Goal: Task Accomplishment & Management: Complete application form

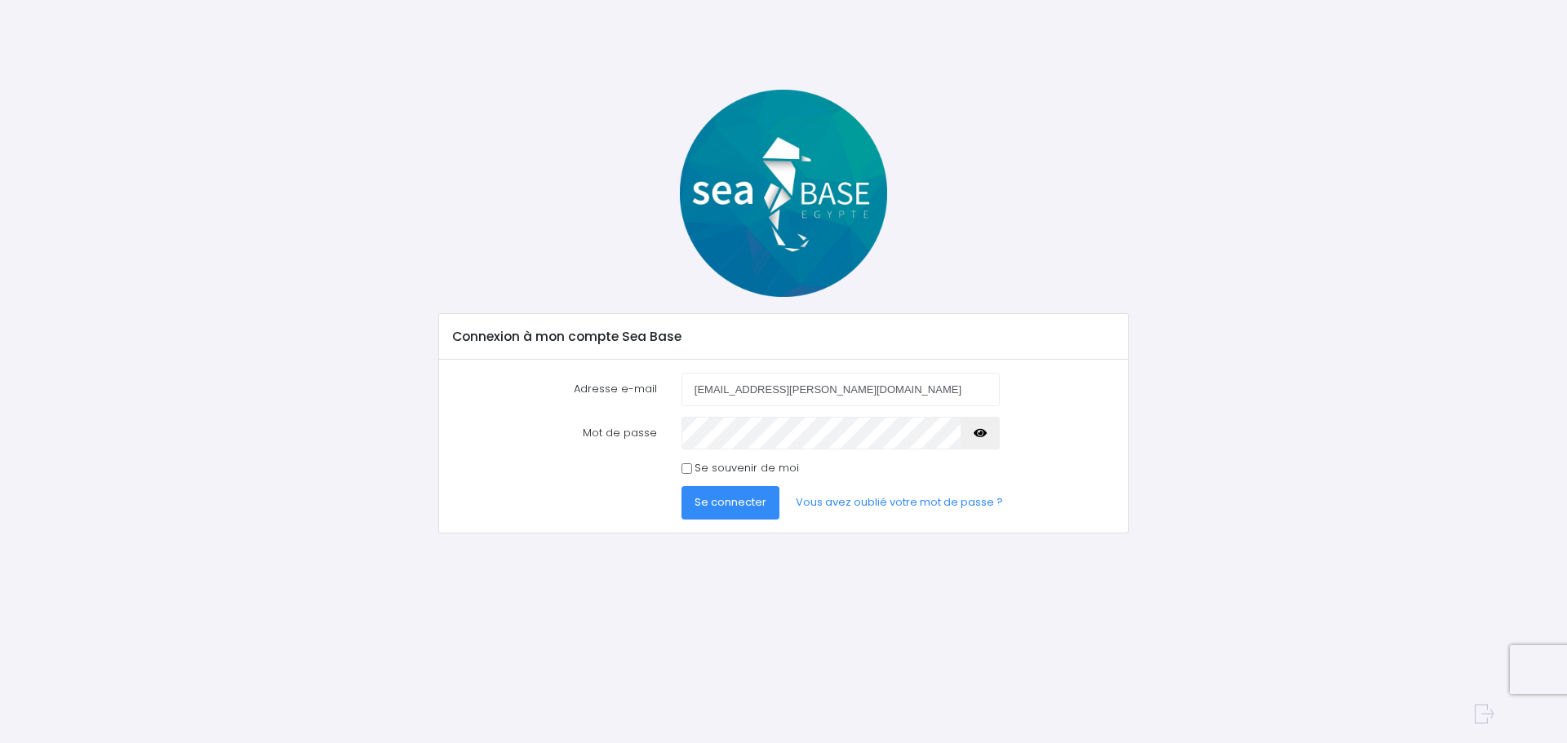
click at [984, 433] on icon "button" at bounding box center [980, 433] width 13 height 0
click at [749, 495] on span "Se connecter" at bounding box center [731, 503] width 72 height 16
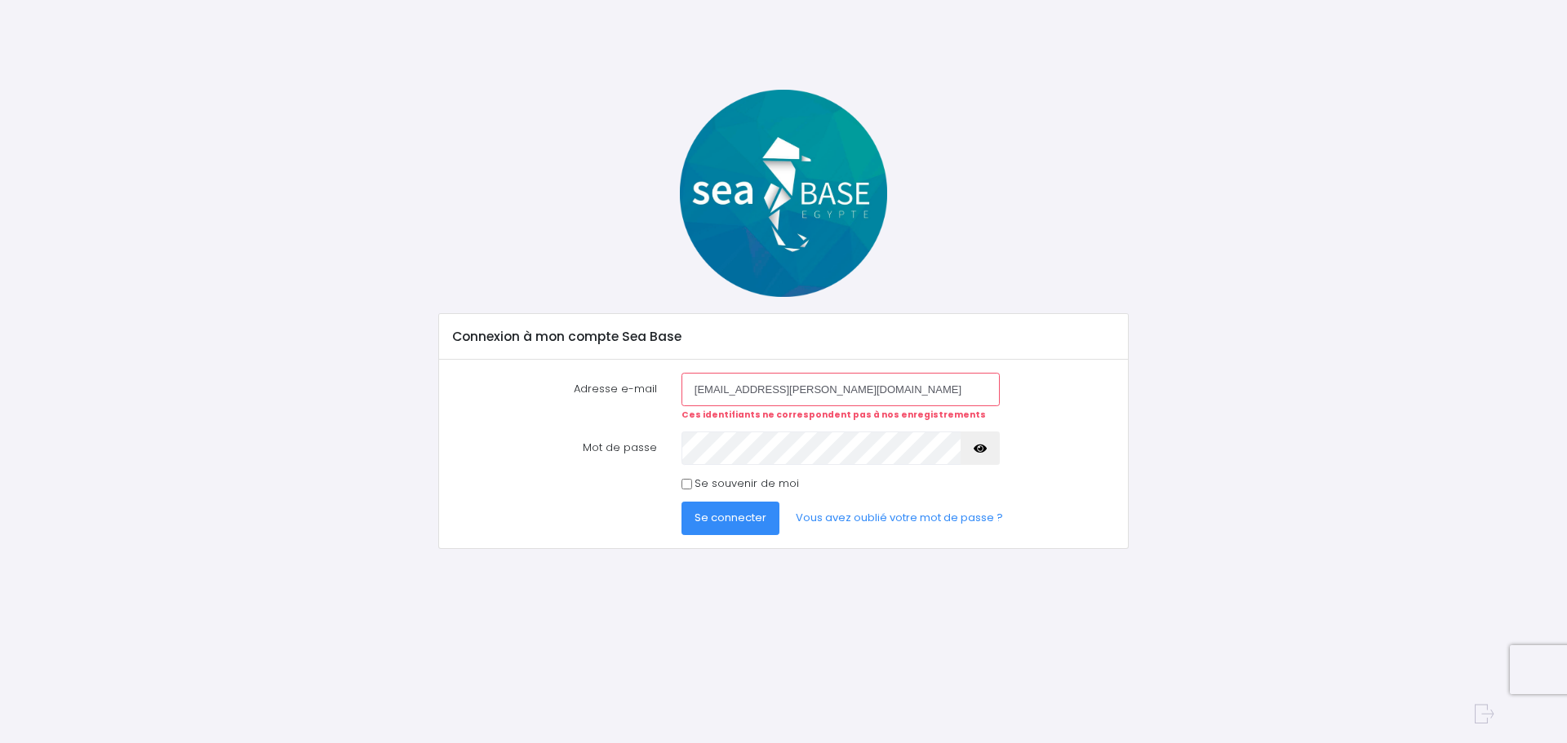
click at [987, 446] on button "button" at bounding box center [980, 448] width 39 height 33
click at [736, 507] on button "Se connecter" at bounding box center [730, 518] width 98 height 33
click at [828, 508] on link "Vous avez oublié votre mot de passe ?" at bounding box center [899, 518] width 233 height 33
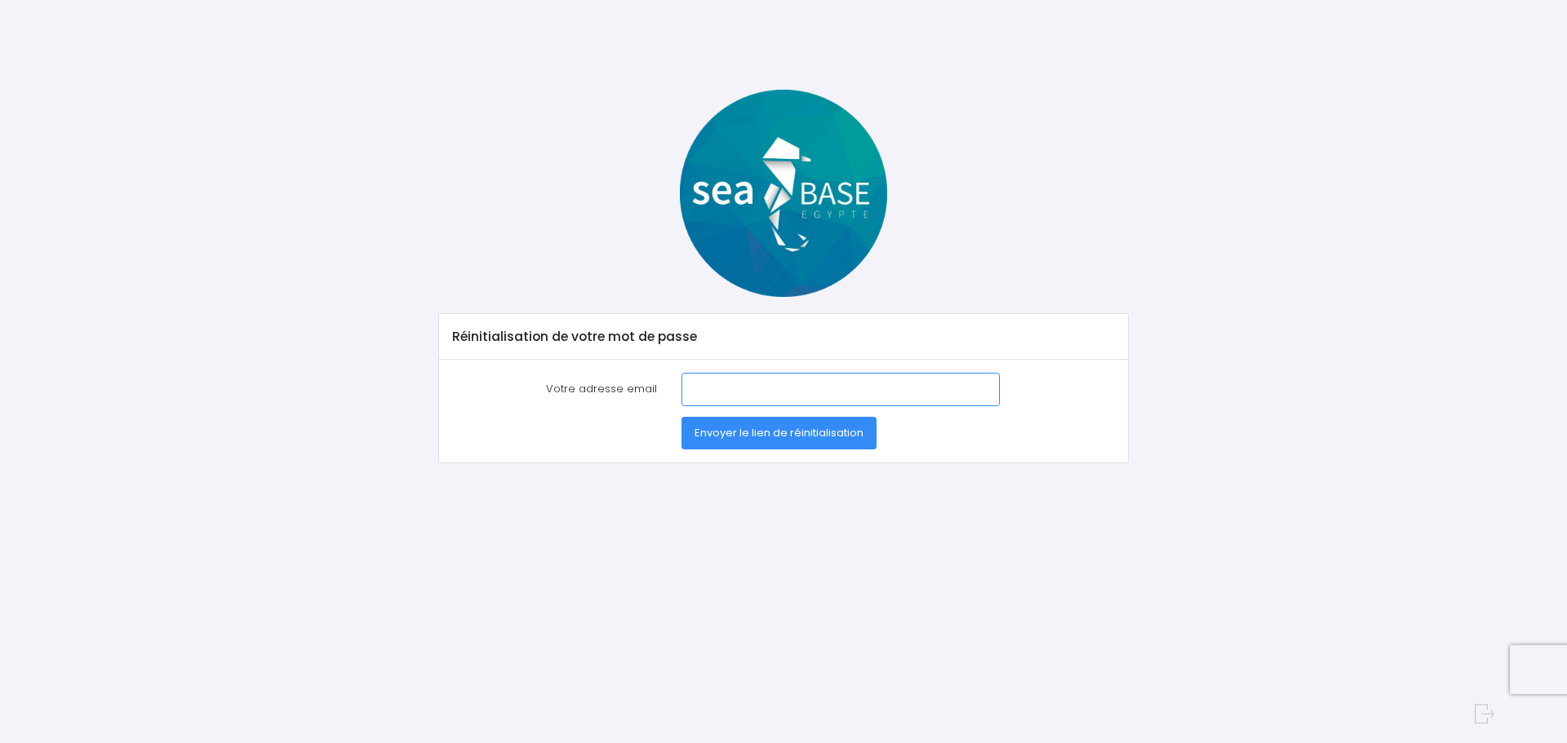
click at [723, 397] on input "Votre adresse email" at bounding box center [840, 389] width 318 height 33
type input "florent.devaux@cpe.fr"
click at [765, 436] on span "Envoyer le lien de réinitialisation" at bounding box center [779, 433] width 169 height 16
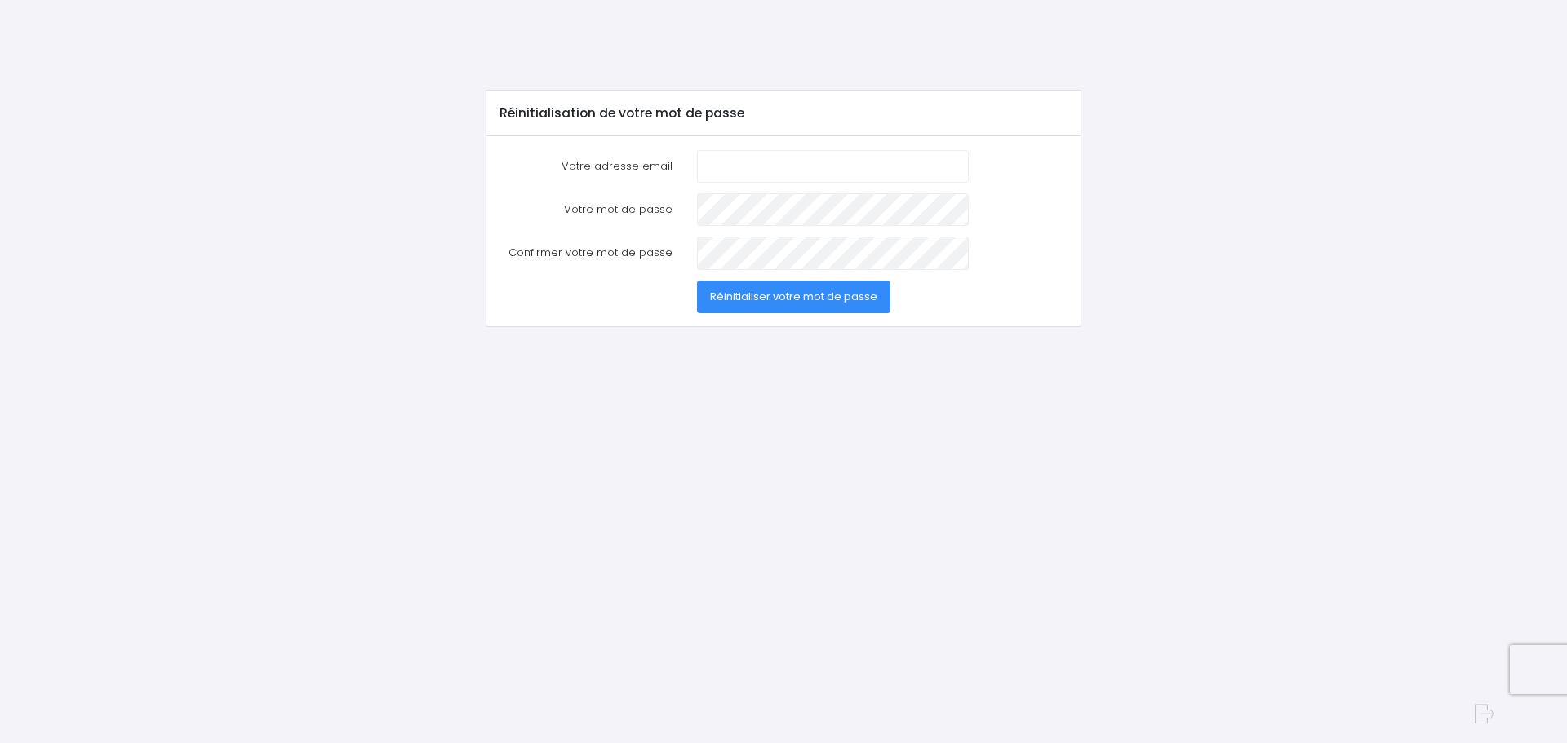
click at [776, 165] on input "Votre adresse email" at bounding box center [833, 166] width 272 height 33
type input "[EMAIL_ADDRESS][PERSON_NAME][DOMAIN_NAME]"
click at [694, 209] on div at bounding box center [833, 209] width 296 height 33
click at [820, 289] on span "Réinitialiser votre mot de passe" at bounding box center [793, 297] width 167 height 16
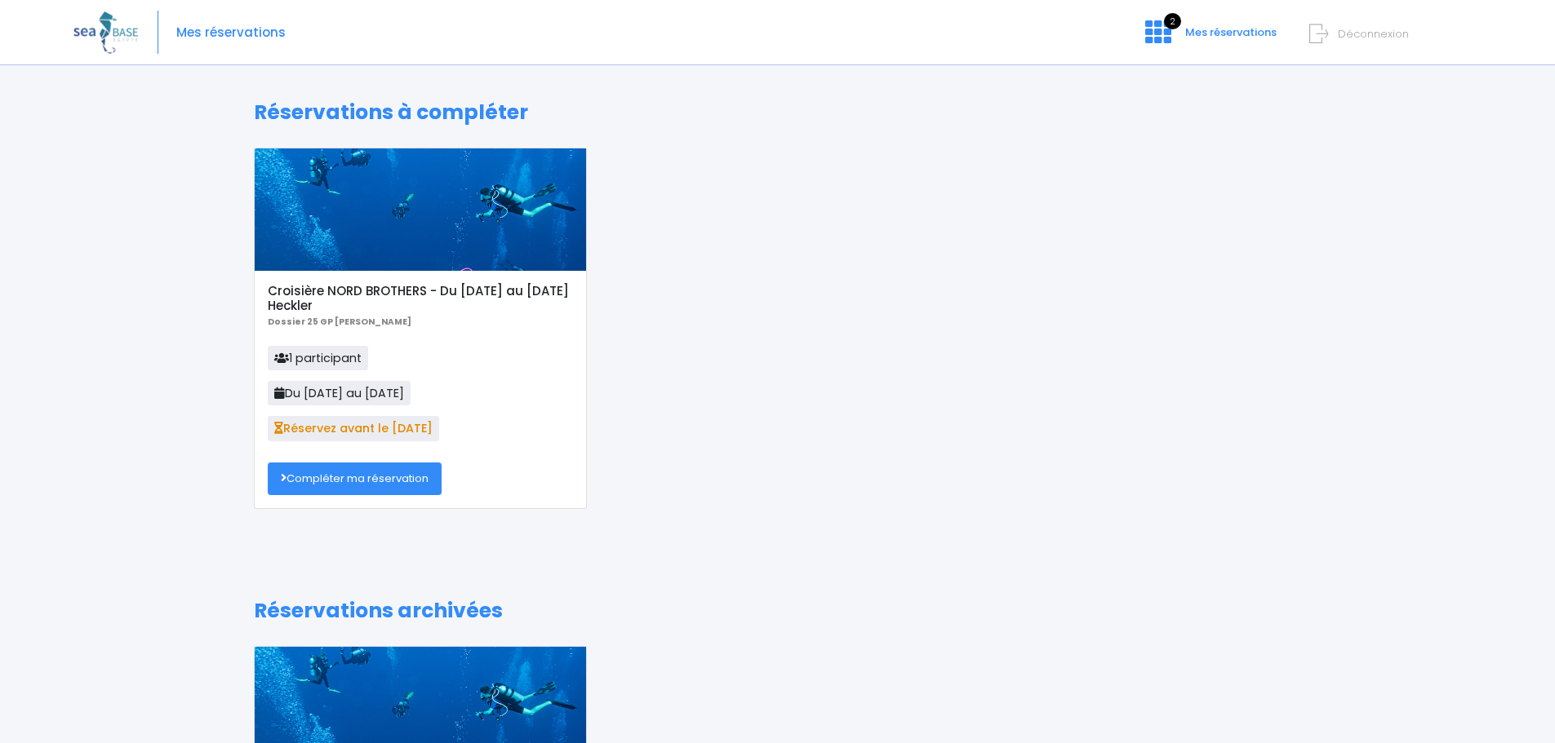
click at [1010, 237] on div "Croisière NORD BROTHERS - Du [DATE] au [DATE] Heckler Dossier 25 GP [PERSON_NAM…" at bounding box center [778, 341] width 1072 height 386
click at [1210, 32] on span "Mes réservations" at bounding box center [1230, 32] width 91 height 16
click at [1171, 32] on icon at bounding box center [1158, 32] width 26 height 26
click at [1179, 33] on link "2 Mes réservations" at bounding box center [1209, 38] width 154 height 16
click at [867, 388] on div "Croisière NORD BROTHERS - Du [DATE] au [DATE] Heckler Dossier 25 GP [PERSON_NAM…" at bounding box center [778, 341] width 1072 height 386
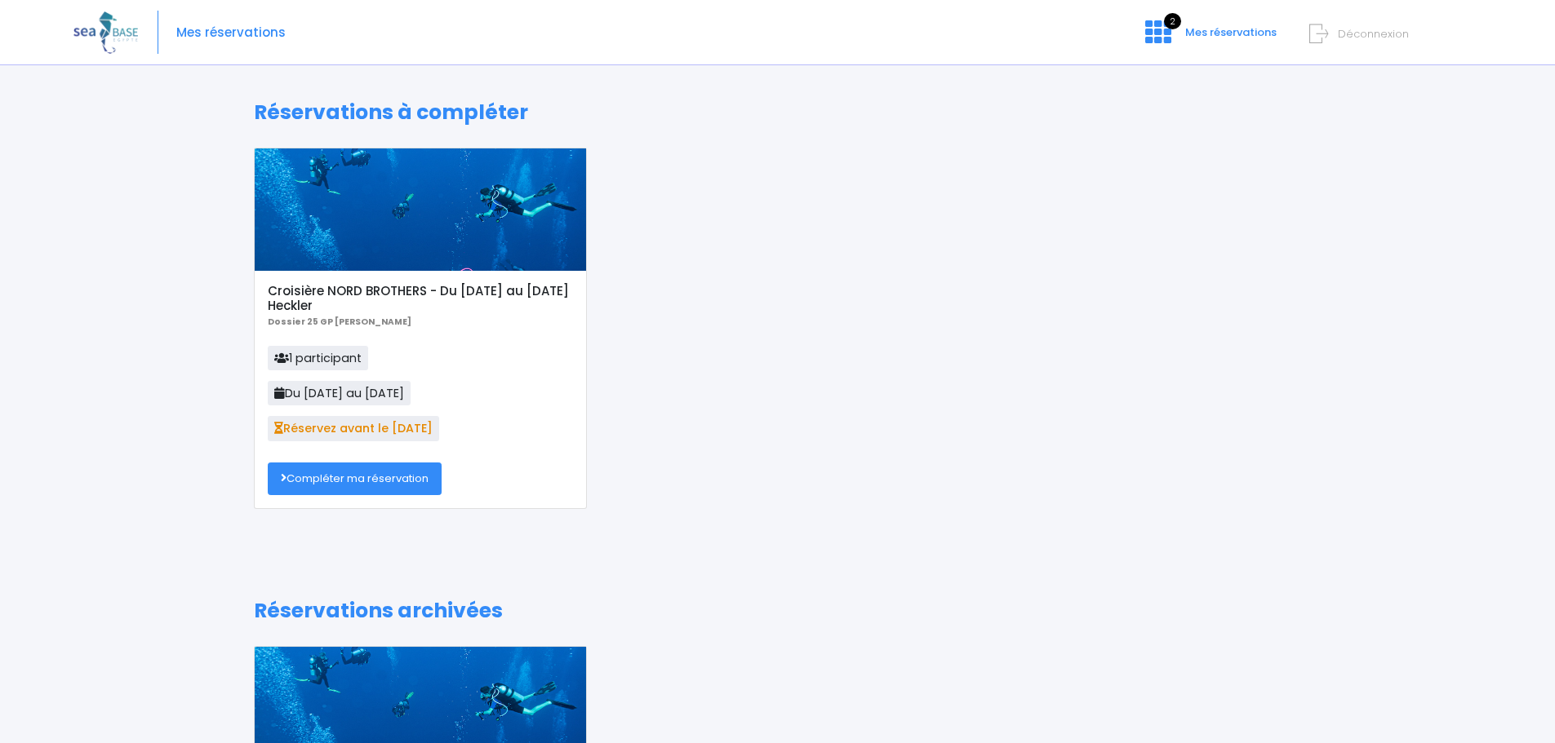
click at [377, 488] on link "Compléter ma réservation" at bounding box center [355, 479] width 174 height 33
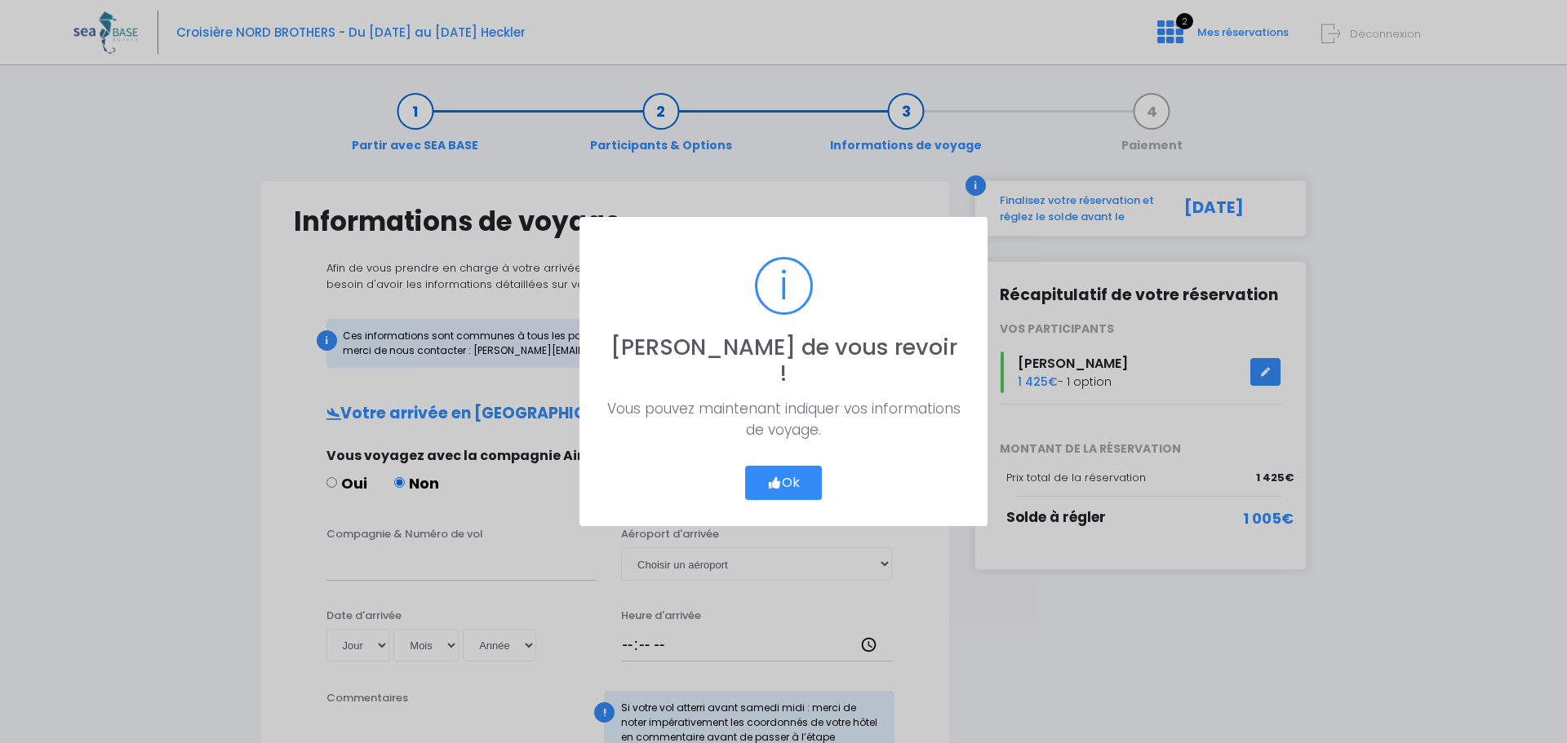
click at [782, 476] on button "Ok" at bounding box center [783, 483] width 77 height 34
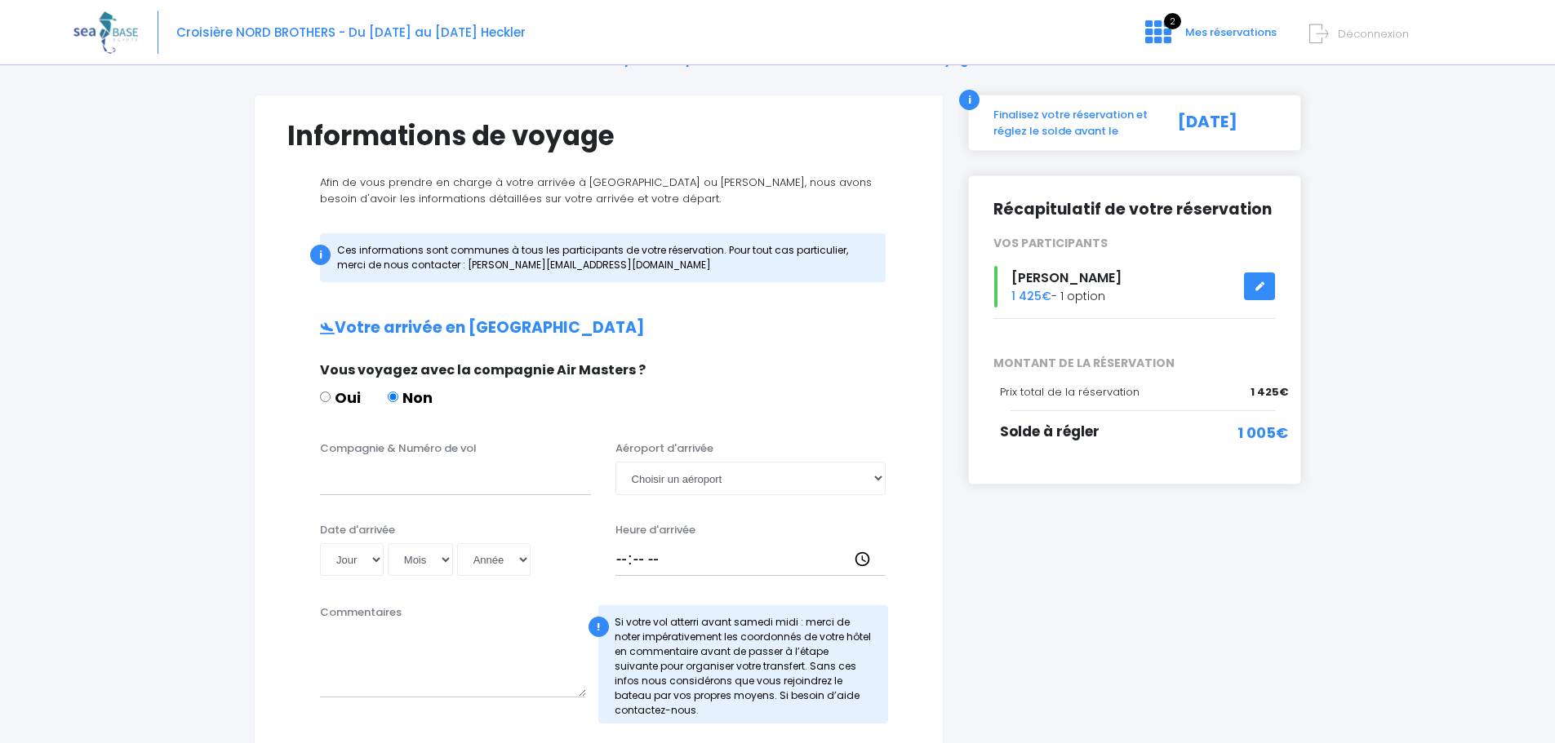
scroll to position [82, 0]
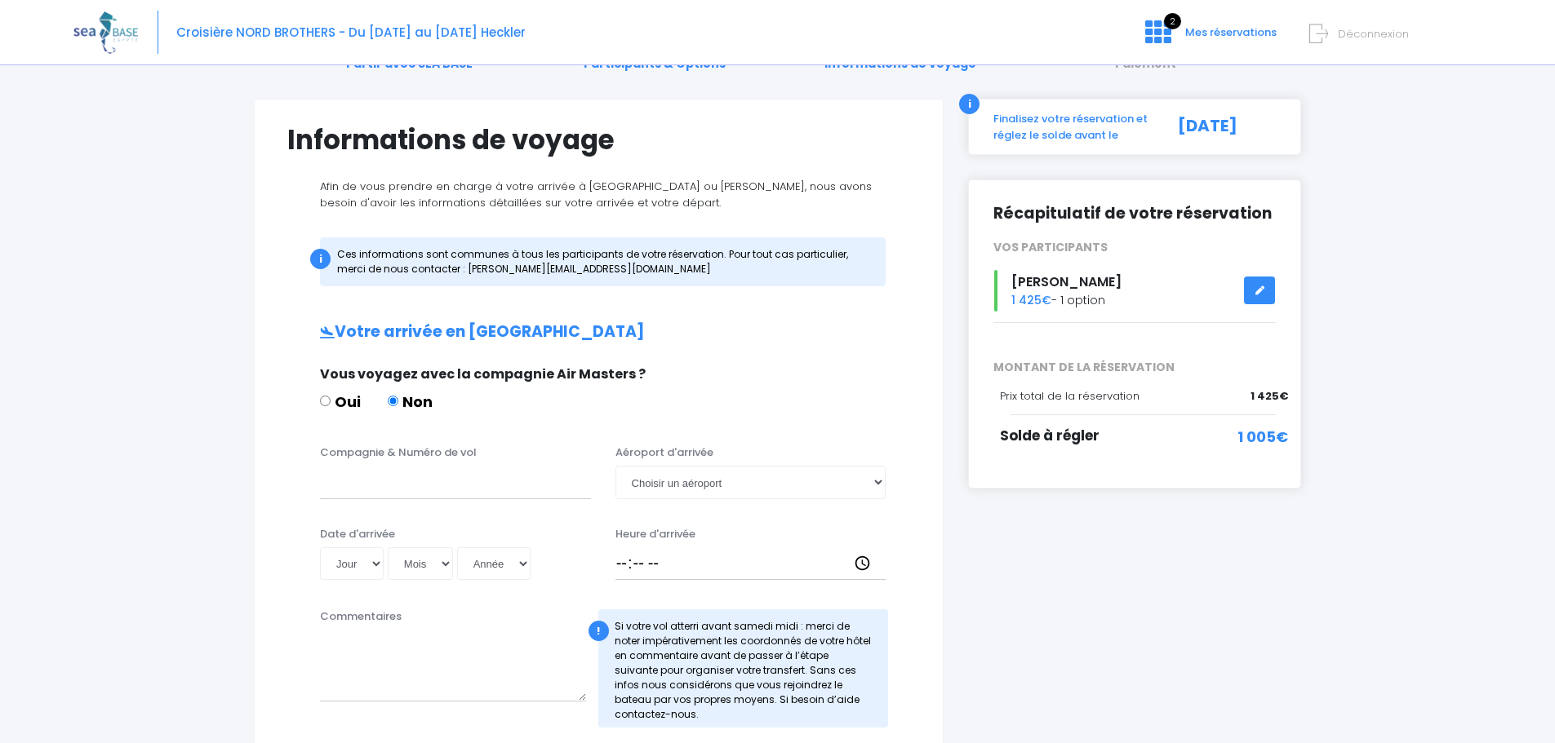
click at [405, 467] on div "Compagnie & Numéro de vol" at bounding box center [455, 472] width 295 height 54
click at [371, 485] on input "Compagnie & Numéro de vol" at bounding box center [455, 482] width 271 height 33
click at [432, 481] on input "Compagnie & Numéro de vol" at bounding box center [455, 482] width 271 height 33
type input "Transavia, TO8028"
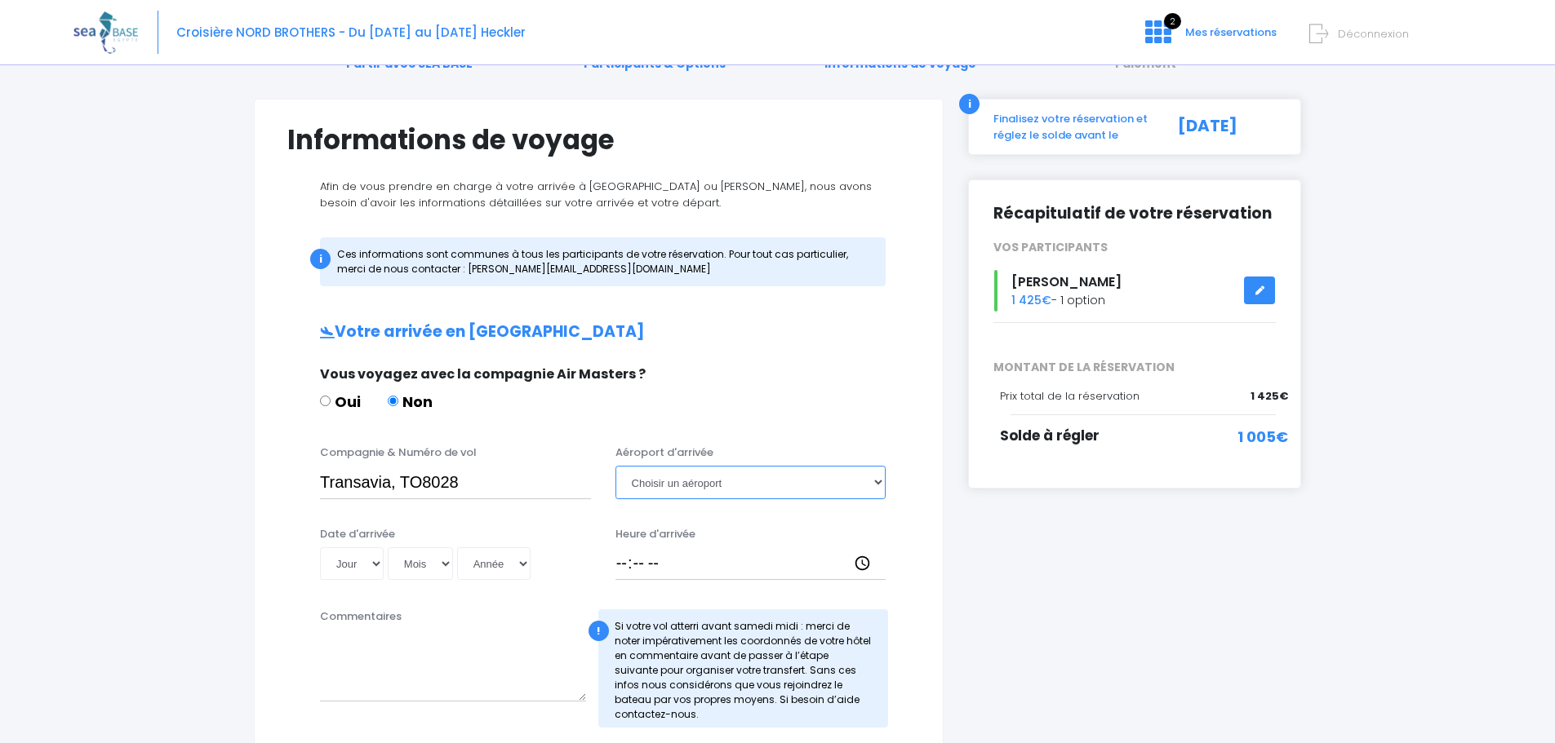
click at [733, 485] on select "Choisir un aéroport Hurghada Marsa Alam" at bounding box center [750, 482] width 271 height 33
select select "Hurghada"
click at [615, 466] on select "Choisir un aéroport Hurghada Marsa Alam" at bounding box center [750, 482] width 271 height 33
drag, startPoint x: 461, startPoint y: 480, endPoint x: 162, endPoint y: 458, distance: 300.3
click at [166, 462] on div "Partir avec SEA BASE Participants & Options Informations de voyage Paiement Inf…" at bounding box center [777, 673] width 1408 height 1358
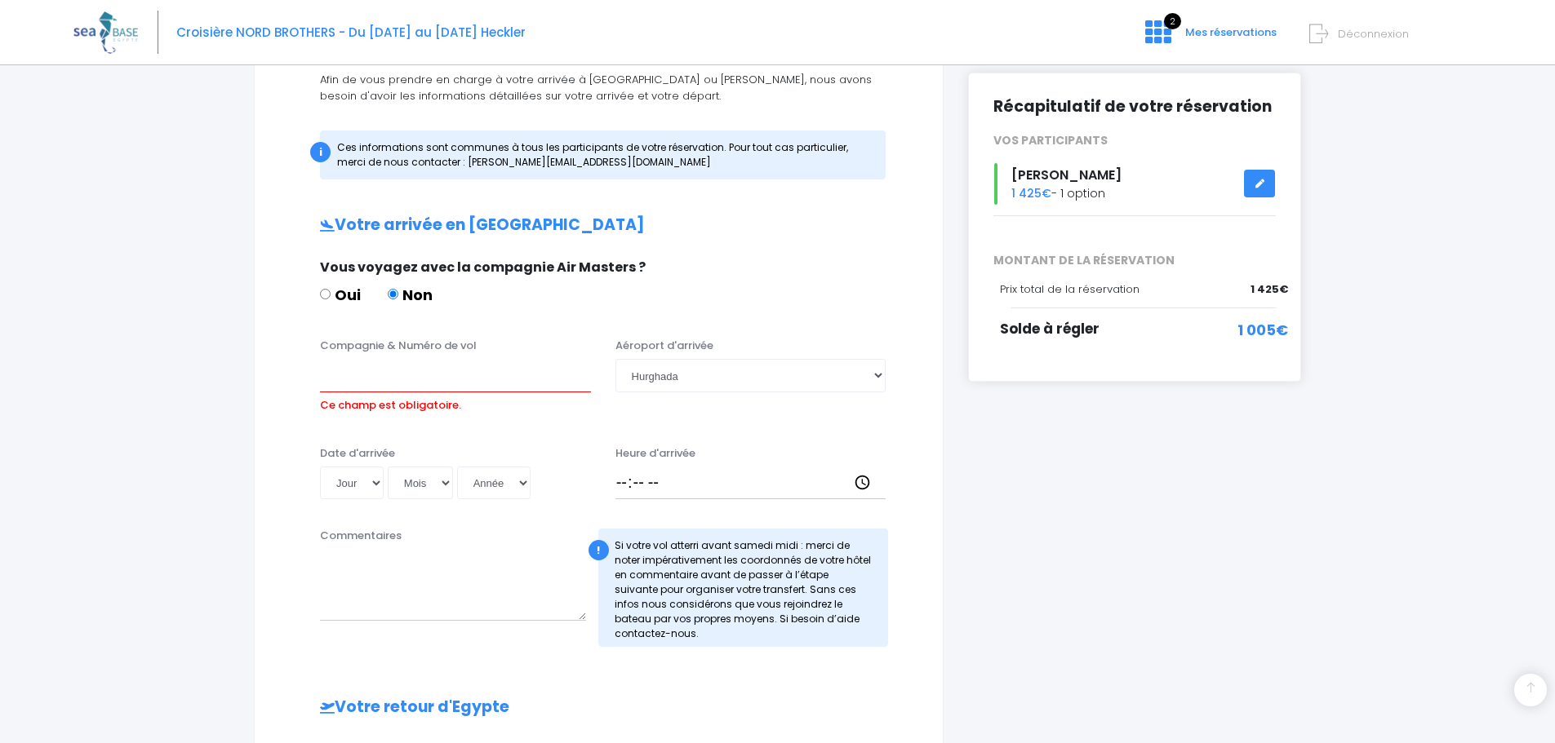
scroll to position [326, 0]
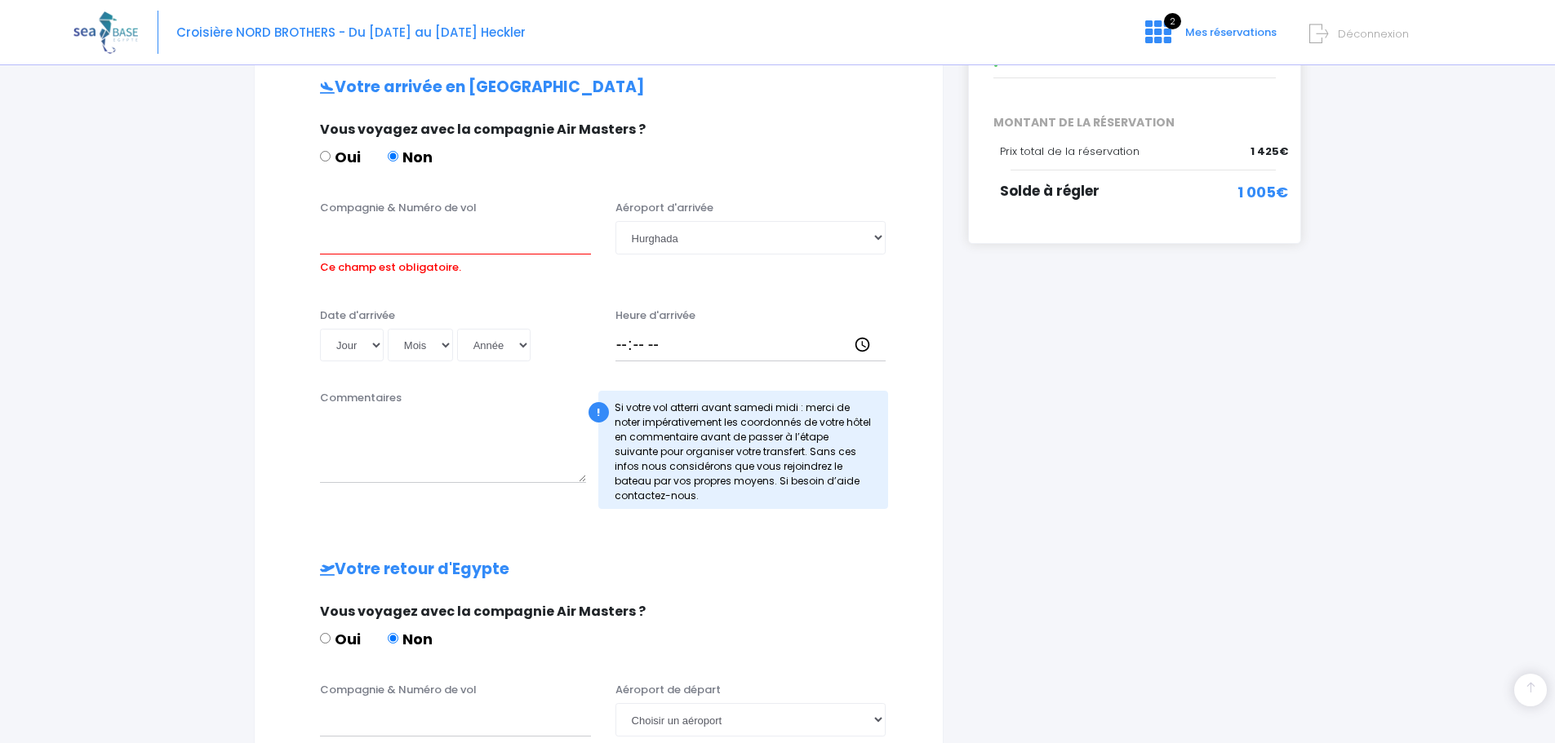
click at [473, 178] on div "Vous voyagez avec la compagnie Air Masters ? Oui Non" at bounding box center [597, 152] width 578 height 64
click at [764, 568] on h2 "Votre retour d'Egypte" at bounding box center [598, 570] width 623 height 19
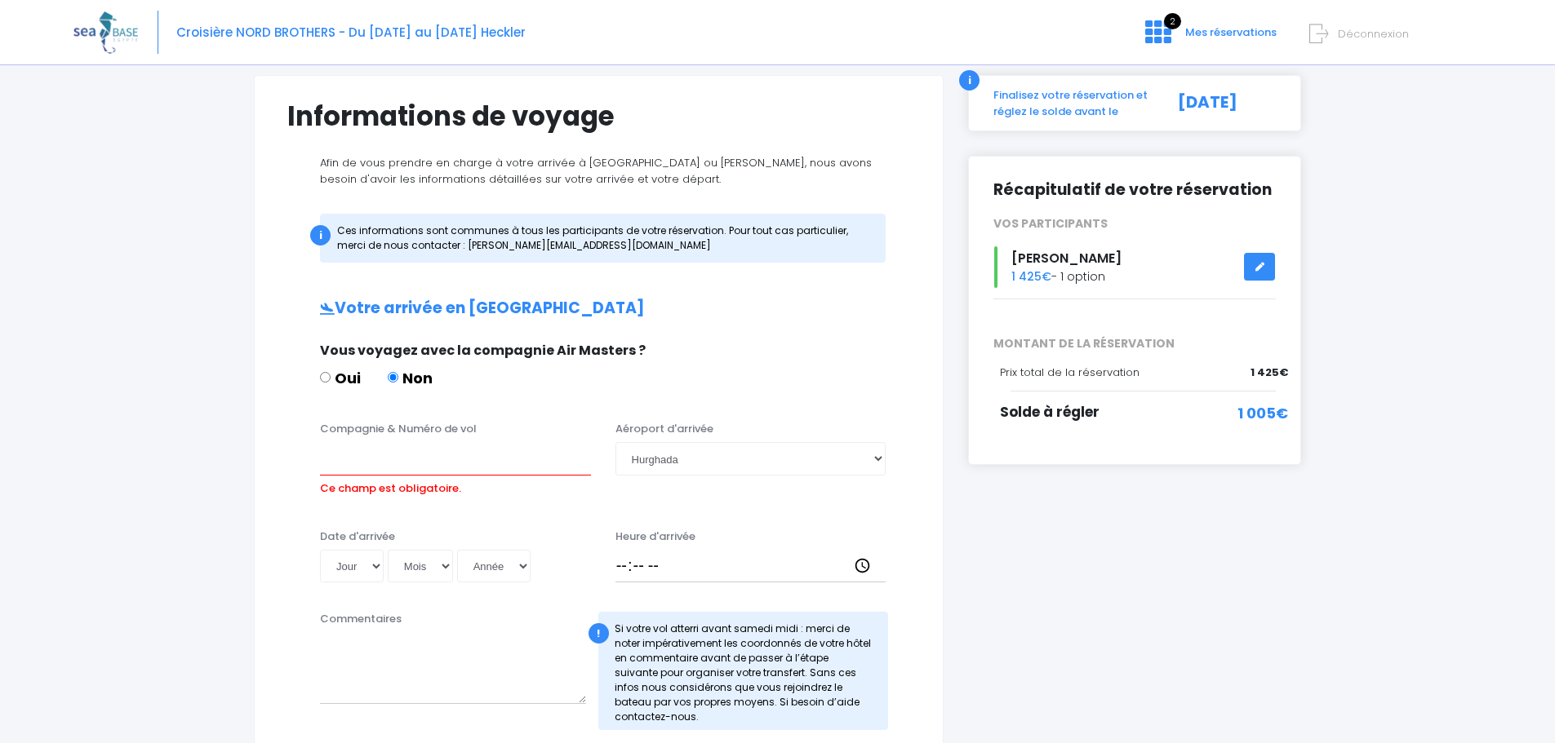
scroll to position [0, 0]
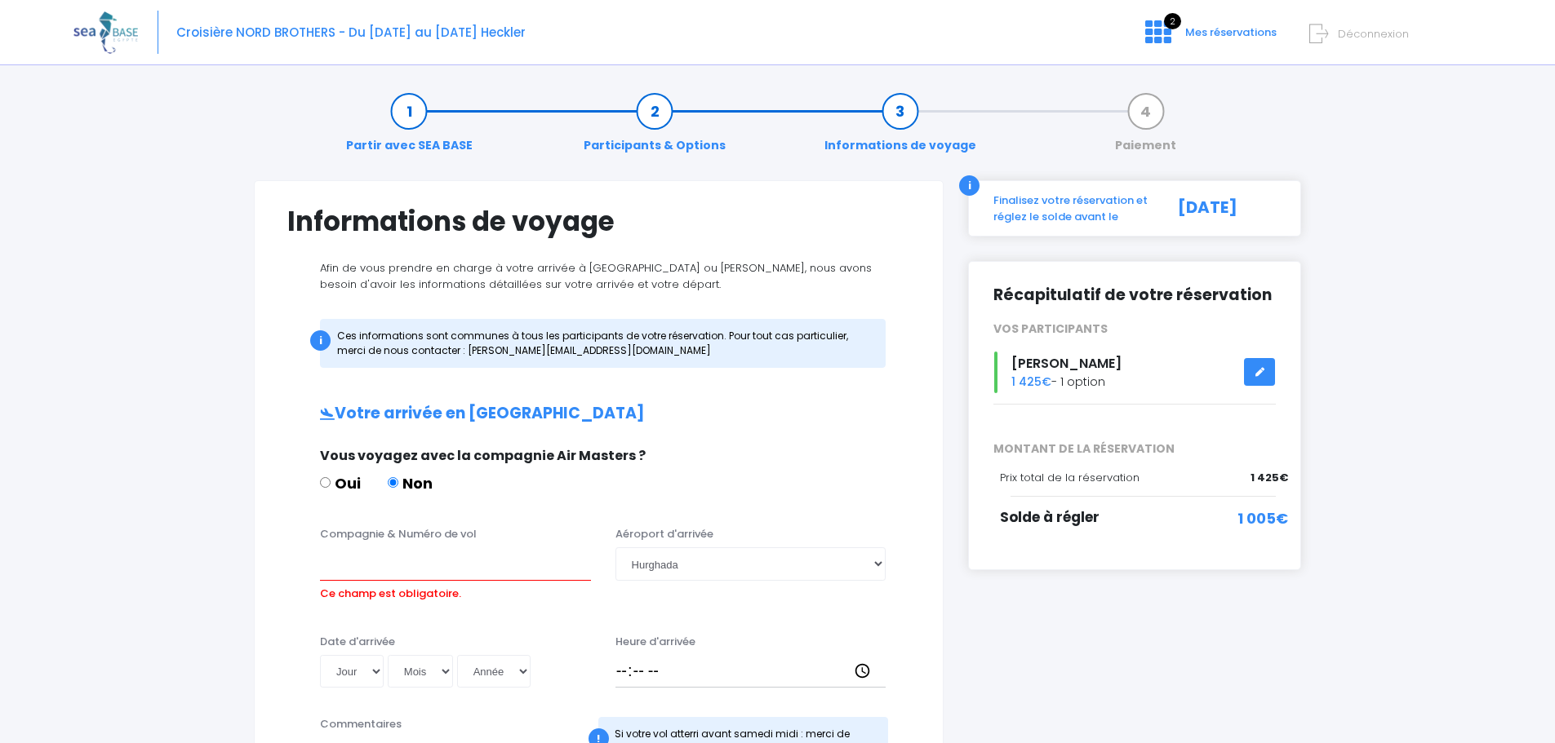
click at [1103, 522] on div "Solde à régler" at bounding box center [1096, 527] width 192 height 38
click at [1258, 372] on icon at bounding box center [1259, 372] width 11 height 0
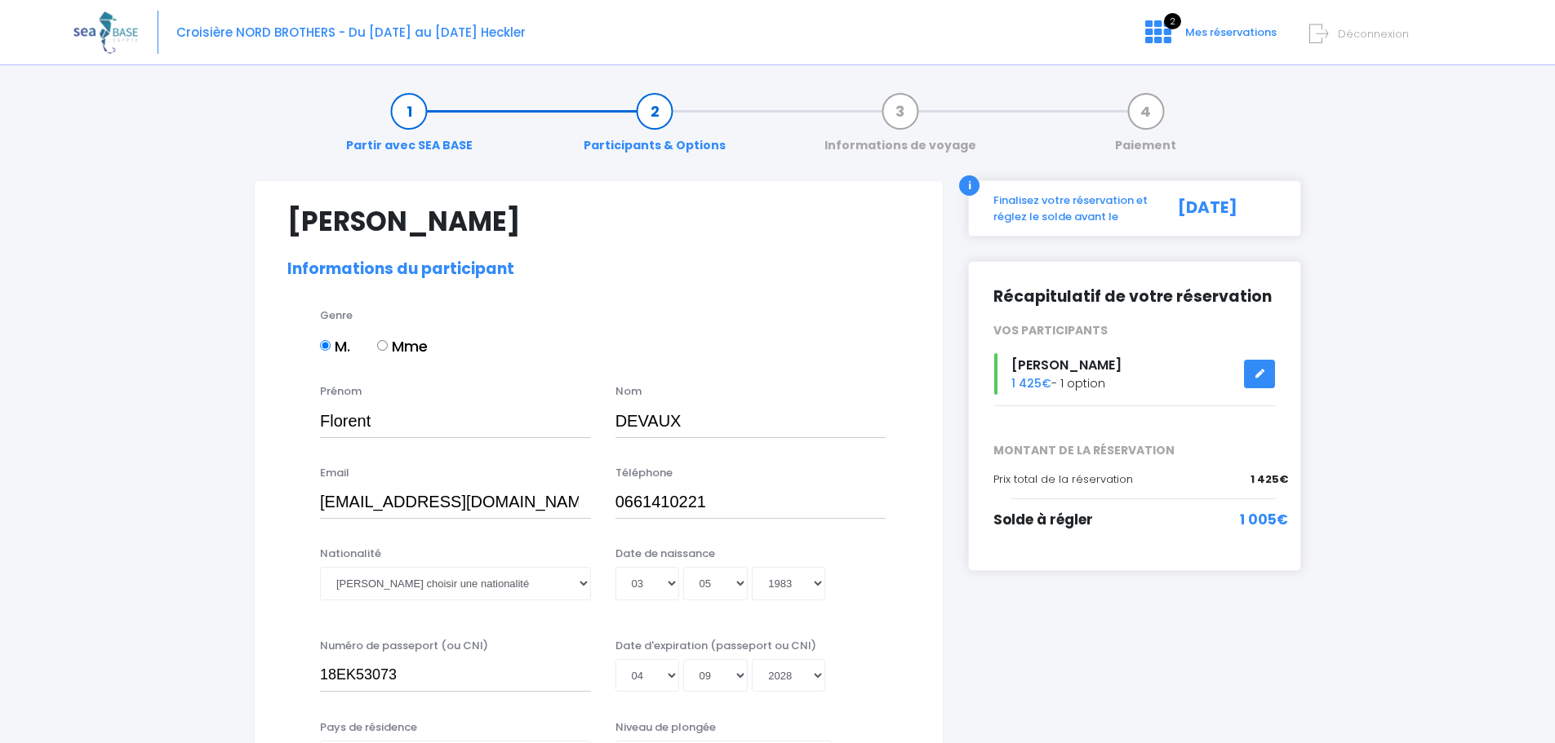
select select "PA40"
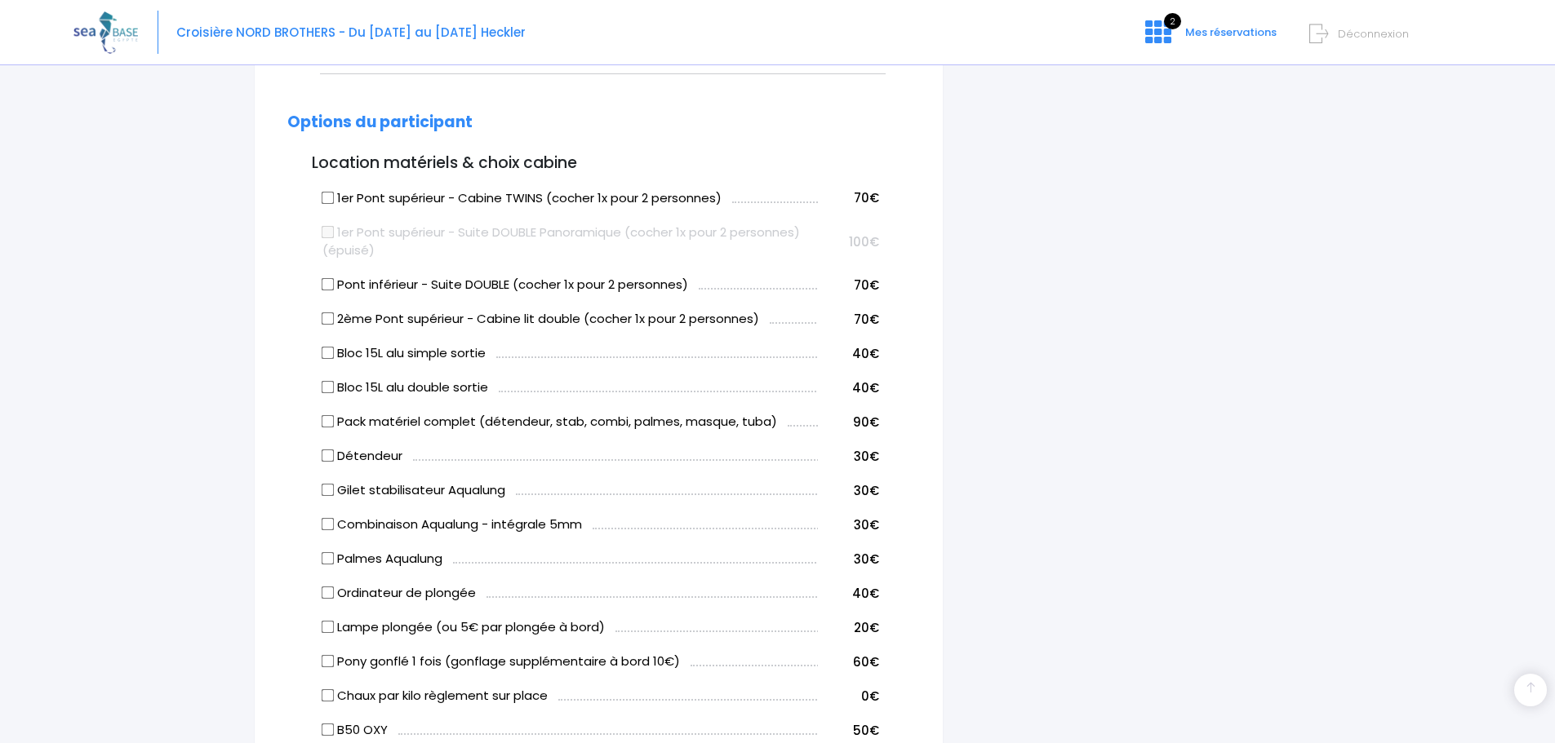
scroll to position [820, 0]
